Goal: Transaction & Acquisition: Purchase product/service

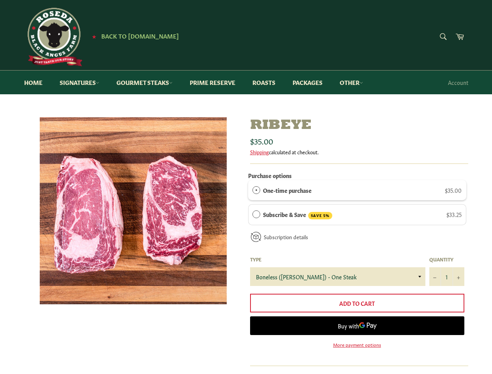
click at [357, 190] on div "One-time purchase $35.00" at bounding box center [362, 190] width 199 height 9
click at [357, 215] on div "Subscribe & Save SAVE 5% $33.25" at bounding box center [362, 214] width 199 height 9
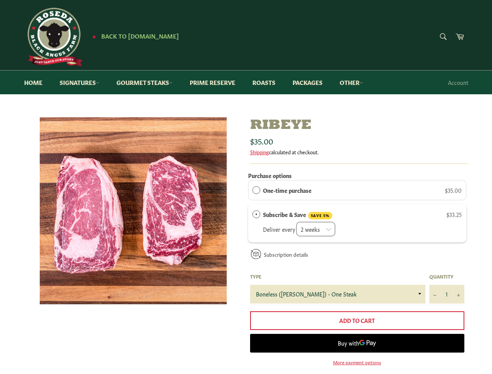
click at [338, 277] on label "Type" at bounding box center [337, 276] width 175 height 7
click at [447, 277] on label "Quantity" at bounding box center [447, 276] width 35 height 7
click at [447, 285] on input "1" at bounding box center [447, 294] width 35 height 19
click at [435, 277] on label "Quantity" at bounding box center [447, 276] width 35 height 7
click at [435, 285] on input "1" at bounding box center [447, 294] width 35 height 19
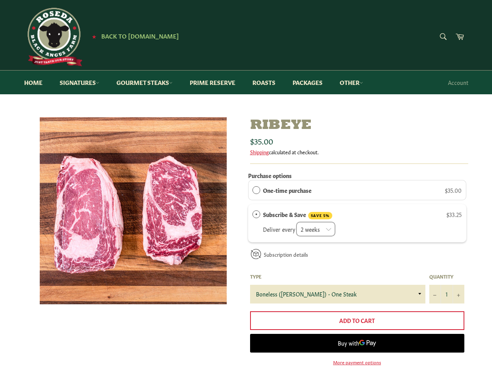
click at [459, 277] on label "Quantity" at bounding box center [447, 276] width 35 height 7
click at [459, 285] on input "1" at bounding box center [447, 294] width 35 height 19
click at [357, 345] on span "Buy with" at bounding box center [348, 343] width 21 height 7
